Goal: Contribute content

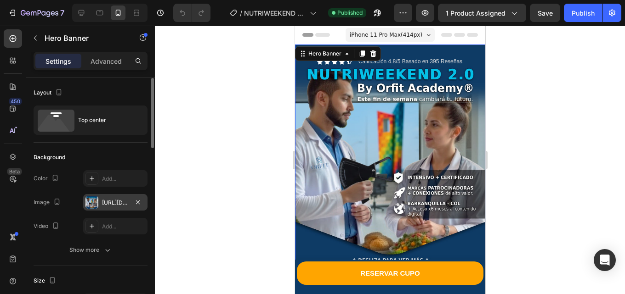
click at [109, 208] on div "[URL][DOMAIN_NAME]" at bounding box center [115, 202] width 64 height 17
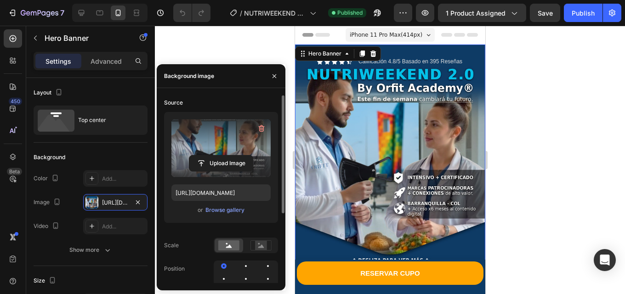
click at [203, 152] on label at bounding box center [220, 148] width 99 height 58
click at [203, 156] on input "file" at bounding box center [220, 164] width 63 height 16
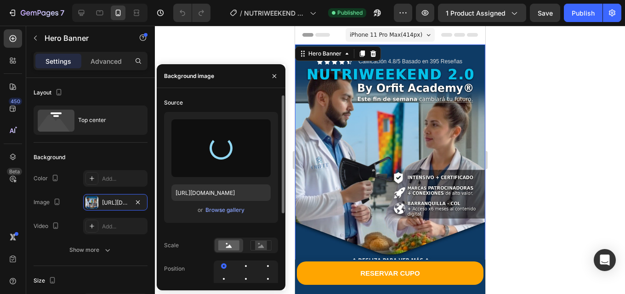
type input "[URL][DOMAIN_NAME]"
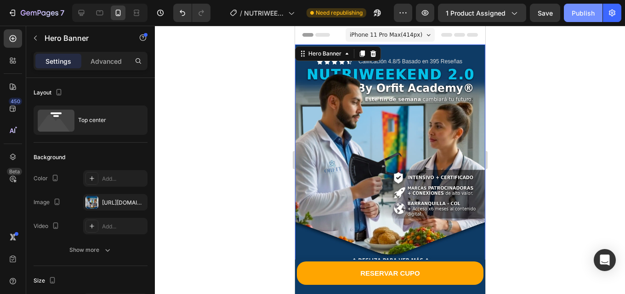
click at [580, 16] on div "Publish" at bounding box center [582, 13] width 23 height 10
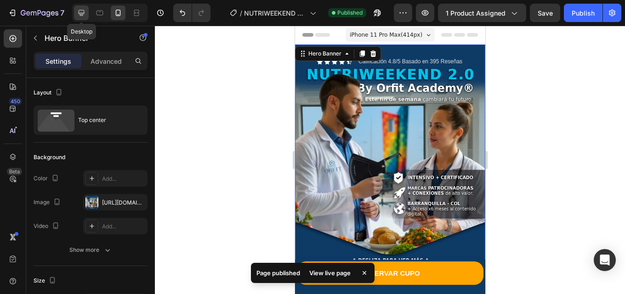
click at [80, 12] on icon at bounding box center [81, 12] width 9 height 9
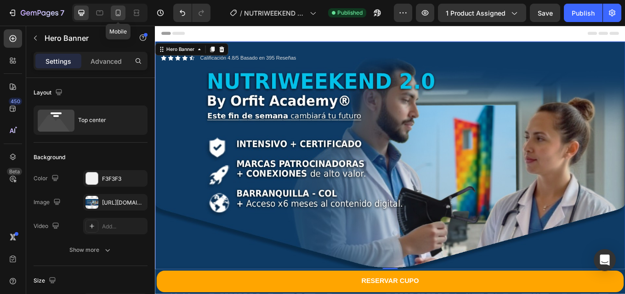
click at [119, 13] on icon at bounding box center [117, 12] width 9 height 9
type input "100%"
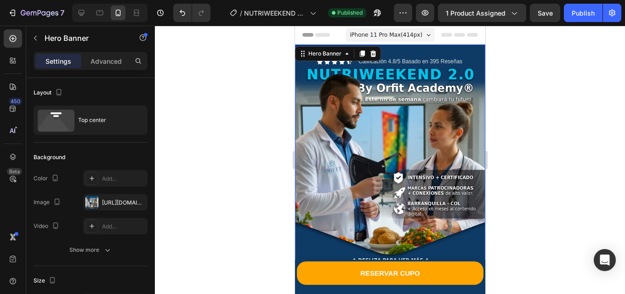
click at [348, 152] on div "Background Image" at bounding box center [389, 155] width 190 height 220
click at [111, 203] on div "[URL][DOMAIN_NAME]" at bounding box center [115, 203] width 27 height 8
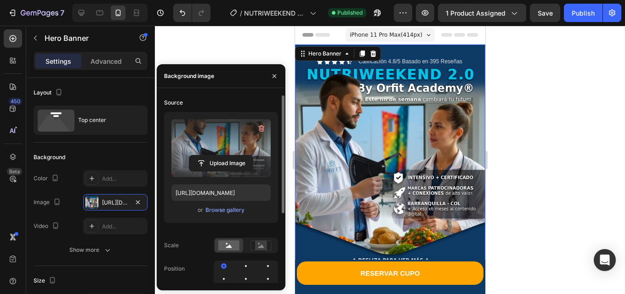
click at [203, 151] on label at bounding box center [220, 148] width 99 height 58
click at [203, 156] on input "file" at bounding box center [220, 164] width 63 height 16
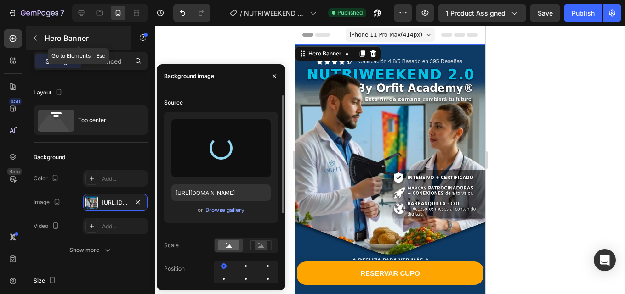
type input "[URL][DOMAIN_NAME]"
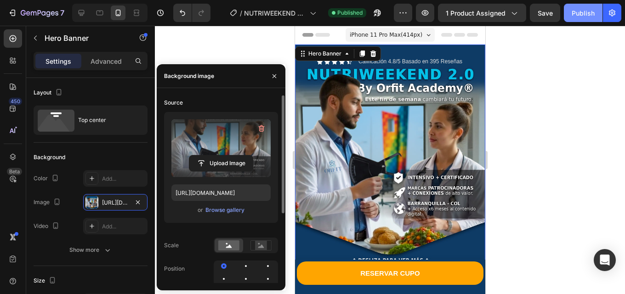
click at [569, 15] on button "Publish" at bounding box center [582, 13] width 39 height 18
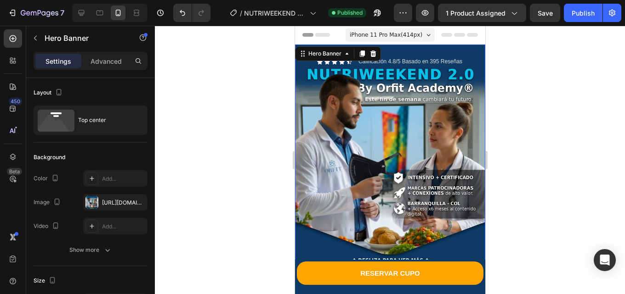
click at [394, 155] on div "Background Image" at bounding box center [389, 155] width 190 height 220
click at [111, 202] on div "[URL][DOMAIN_NAME]" at bounding box center [115, 203] width 27 height 8
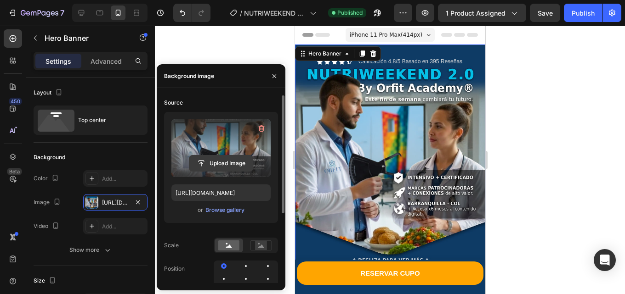
click at [204, 158] on input "file" at bounding box center [220, 164] width 63 height 16
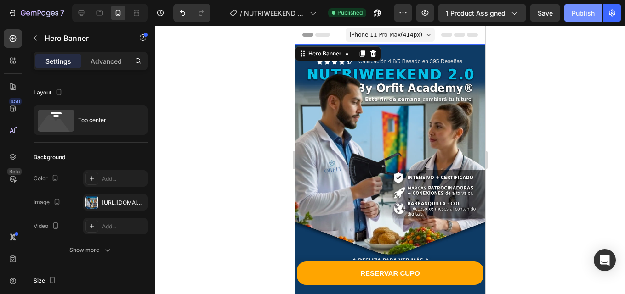
click at [575, 12] on div "Publish" at bounding box center [582, 13] width 23 height 10
click at [364, 143] on div "Background Image" at bounding box center [389, 155] width 190 height 220
click at [113, 195] on div "[URL][DOMAIN_NAME]" at bounding box center [115, 202] width 64 height 17
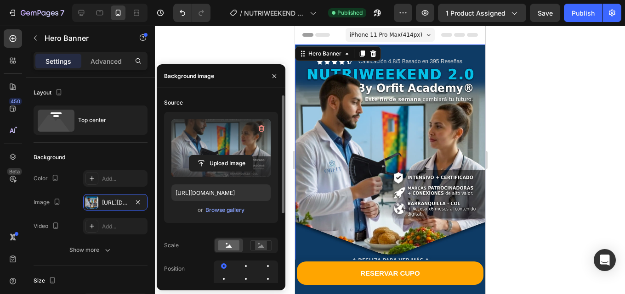
click at [196, 143] on label at bounding box center [220, 148] width 99 height 58
click at [196, 156] on input "file" at bounding box center [220, 164] width 63 height 16
click at [586, 13] on div "Publish" at bounding box center [582, 13] width 23 height 10
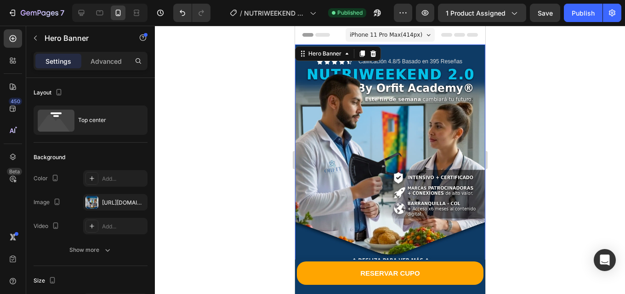
click at [407, 112] on div "Background Image" at bounding box center [389, 155] width 190 height 220
click at [394, 125] on div "Background Image" at bounding box center [389, 155] width 190 height 220
click at [116, 201] on div "[URL][DOMAIN_NAME]" at bounding box center [115, 203] width 27 height 8
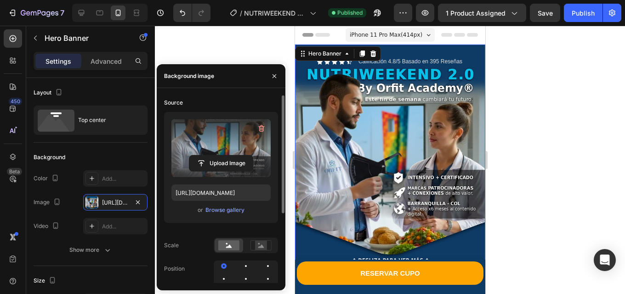
click at [197, 134] on label at bounding box center [220, 148] width 99 height 58
click at [197, 156] on input "file" at bounding box center [220, 164] width 63 height 16
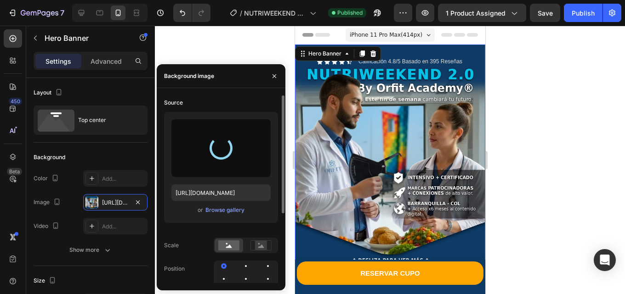
type input "[URL][DOMAIN_NAME]"
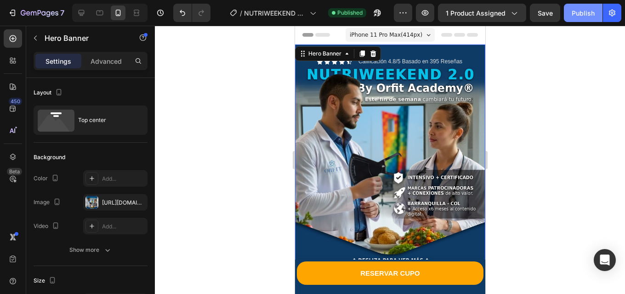
click at [577, 18] on button "Publish" at bounding box center [582, 13] width 39 height 18
